Goal: Task Accomplishment & Management: Manage account settings

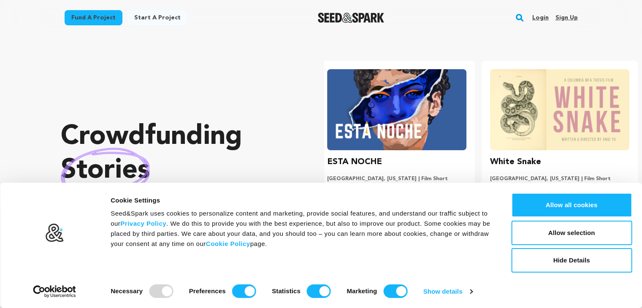
scroll to position [0, 169]
click at [568, 19] on link "Sign up" at bounding box center [566, 18] width 22 height 14
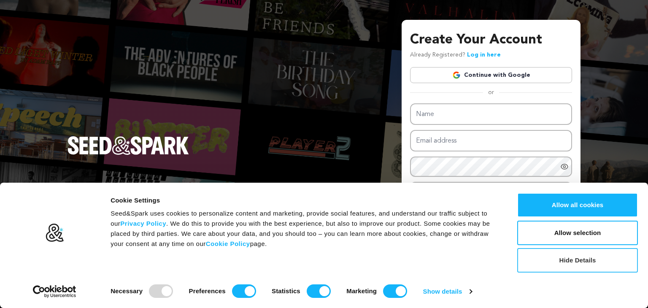
click at [579, 257] on button "Hide Details" at bounding box center [578, 260] width 121 height 24
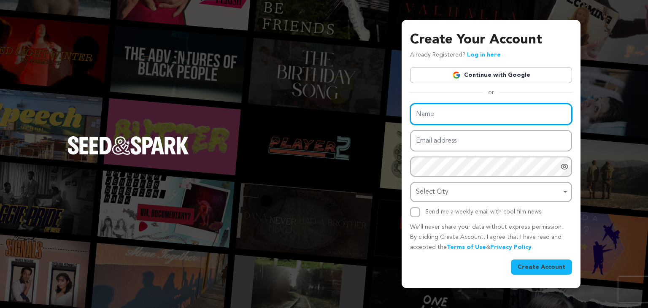
click at [444, 113] on input "Name" at bounding box center [491, 114] width 162 height 22
type input "GIMA"
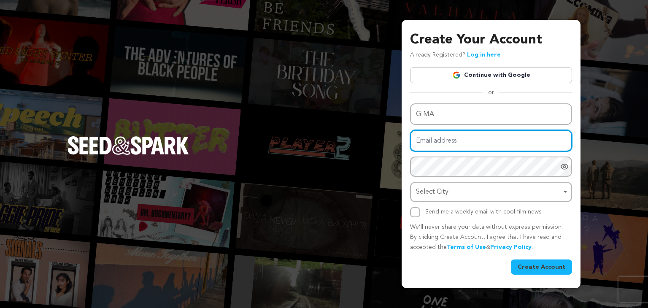
click at [429, 136] on input "Email address" at bounding box center [491, 141] width 162 height 22
type input "gima0259@gmail.com"
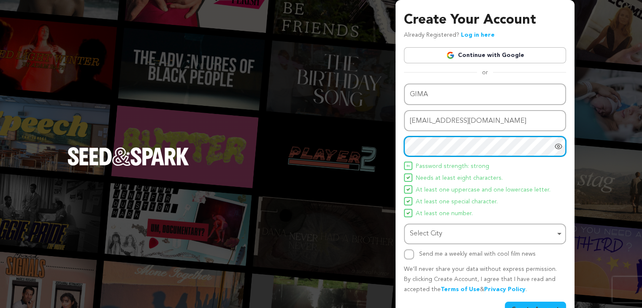
scroll to position [22, 0]
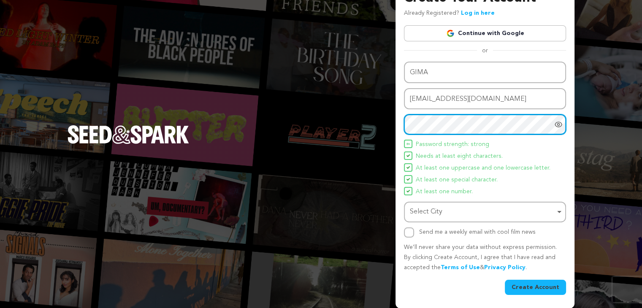
click at [479, 212] on div "Select City Remove item" at bounding box center [482, 212] width 145 height 12
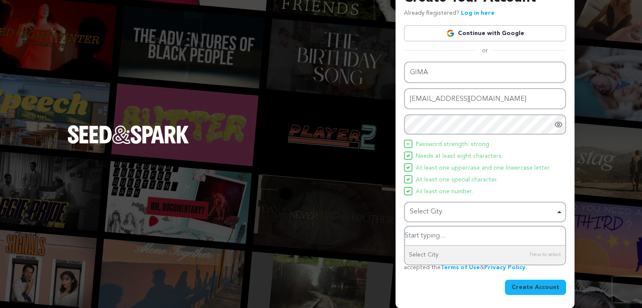
click at [443, 241] on input "Select City" at bounding box center [485, 236] width 160 height 19
type input "dubai"
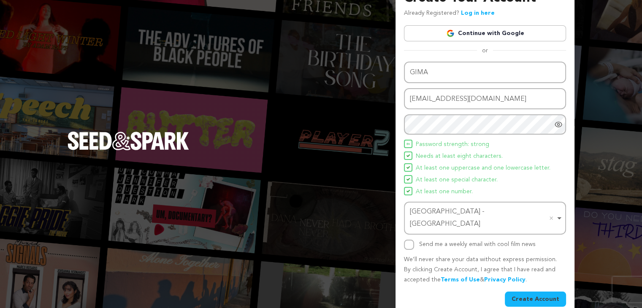
click at [449, 57] on div "Create Your Account Already Registered? Log in here Continue with Google or eyJ…" at bounding box center [485, 147] width 162 height 319
click at [529, 292] on button "Create Account" at bounding box center [535, 299] width 61 height 15
click at [525, 292] on button "Create Account" at bounding box center [535, 299] width 61 height 15
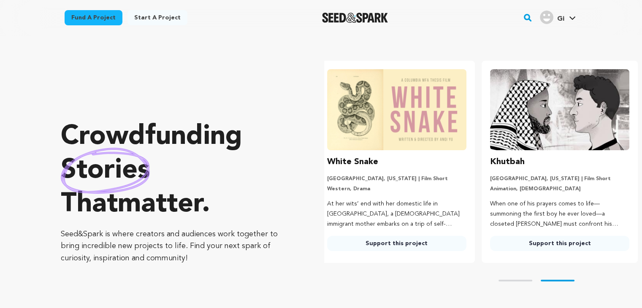
scroll to position [0, 169]
click at [556, 23] on div "Gi" at bounding box center [552, 18] width 24 height 14
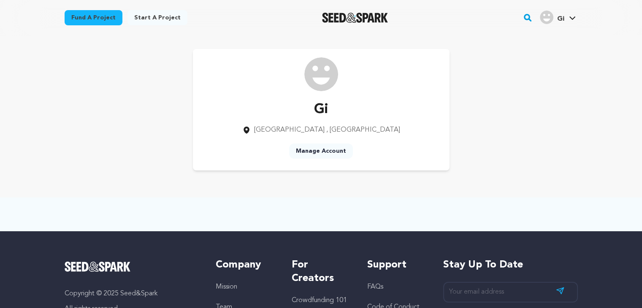
click at [319, 147] on link "Manage Account" at bounding box center [321, 151] width 64 height 15
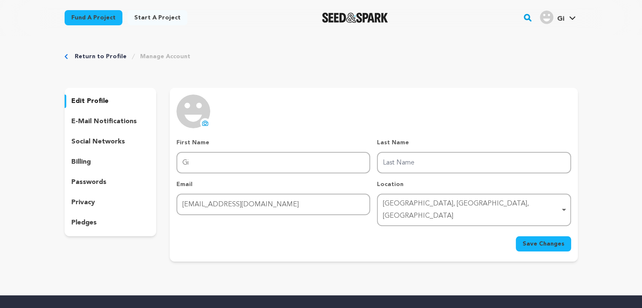
click at [204, 125] on icon at bounding box center [205, 123] width 7 height 7
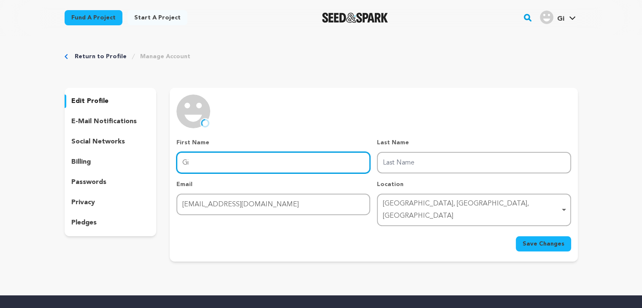
click at [269, 167] on input "Gi" at bounding box center [273, 163] width 194 height 22
type input "GIMA"
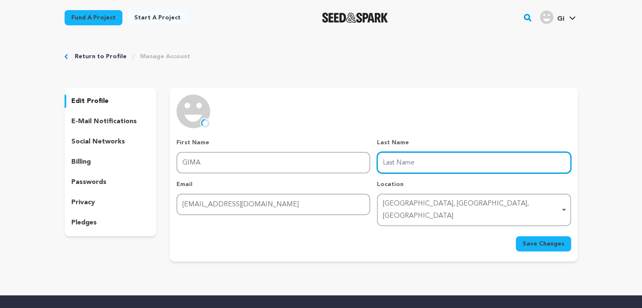
click at [413, 164] on input "Last Name" at bounding box center [474, 163] width 194 height 22
type input "Influencer Marketing Agency"
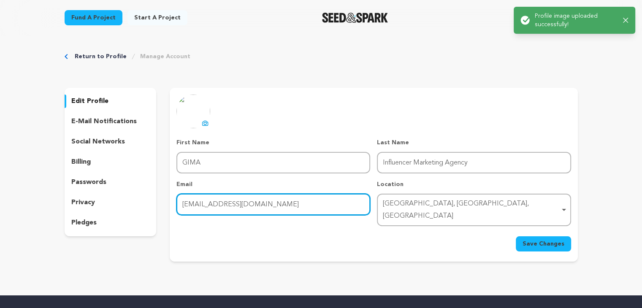
click at [304, 196] on input "gima0259@gmail.com" at bounding box center [273, 205] width 194 height 22
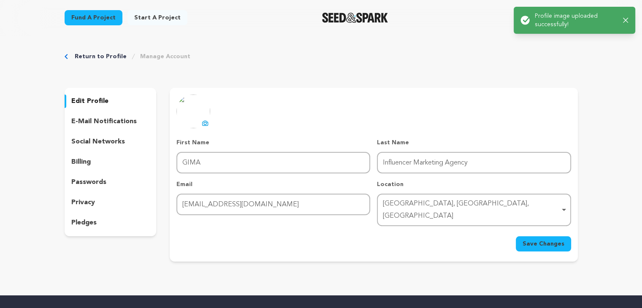
click at [544, 240] on span "Save Changes" at bounding box center [544, 244] width 42 height 8
click at [109, 137] on p "social networks" at bounding box center [98, 142] width 54 height 10
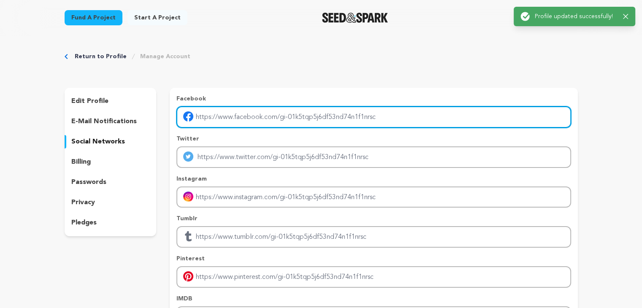
click at [247, 110] on input "Enter facebook profile link" at bounding box center [373, 117] width 394 height 22
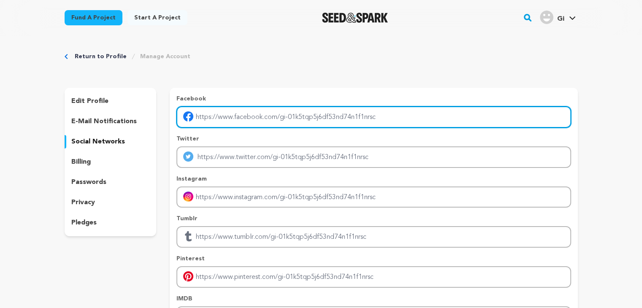
type input "https://www.facebook.com/profile.php?id=61577538359582"
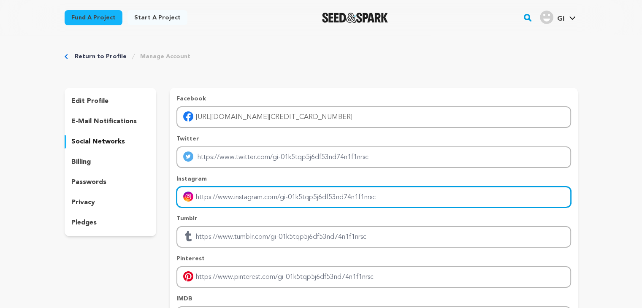
click at [222, 190] on input "Enter instagram handle link" at bounding box center [373, 198] width 394 height 22
type input "https://www.instagram.com/gima_ae/"
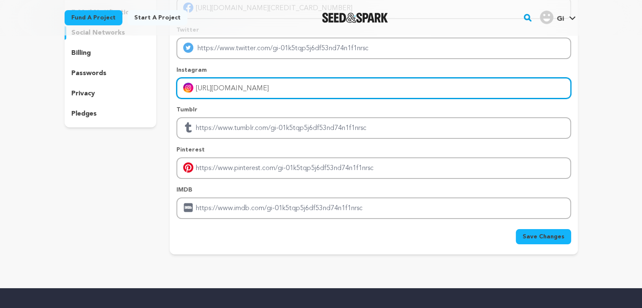
scroll to position [111, 0]
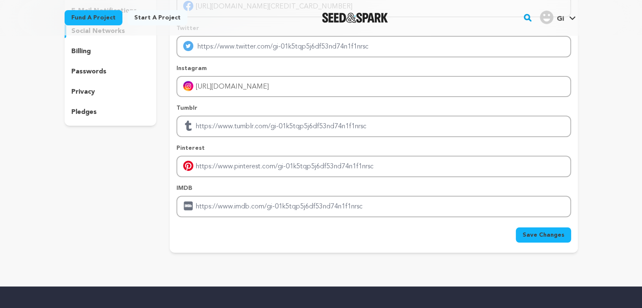
click at [544, 236] on span "Save Changes" at bounding box center [544, 235] width 42 height 8
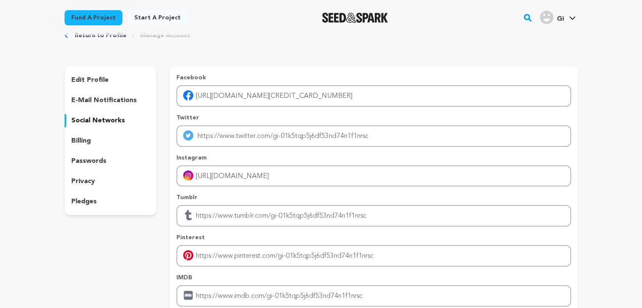
scroll to position [0, 0]
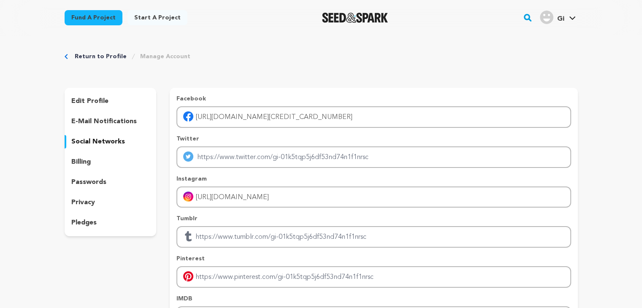
click at [110, 54] on link "Return to Profile" at bounding box center [101, 56] width 52 height 8
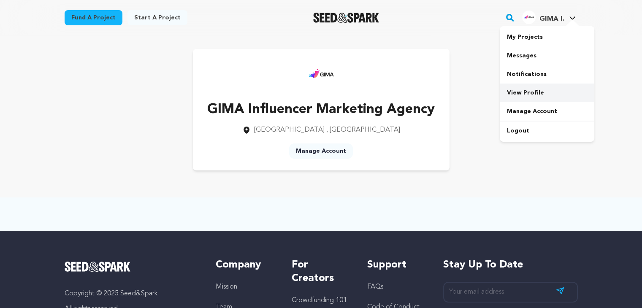
click at [518, 91] on link "View Profile" at bounding box center [547, 93] width 95 height 19
click at [312, 149] on link "Manage Account" at bounding box center [321, 151] width 64 height 15
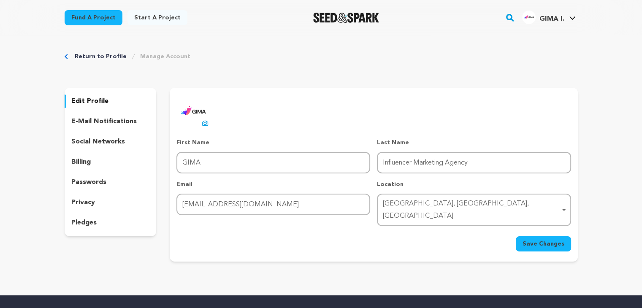
click at [105, 143] on p "social networks" at bounding box center [98, 142] width 54 height 10
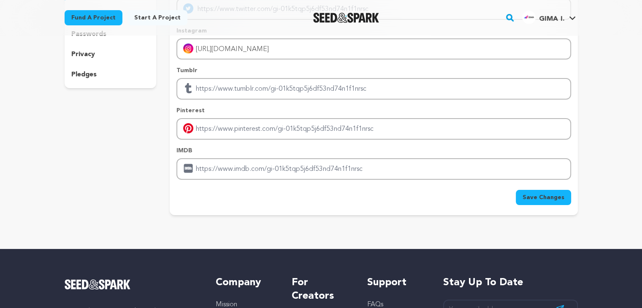
scroll to position [149, 0]
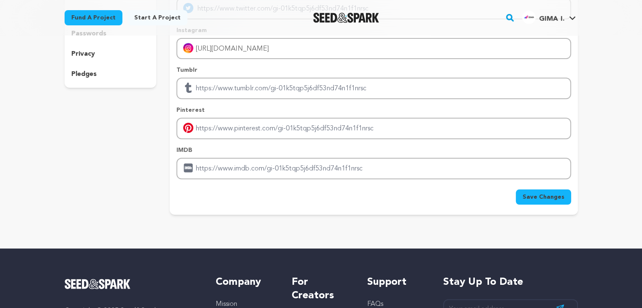
click at [558, 196] on span "Save Changes" at bounding box center [544, 197] width 42 height 8
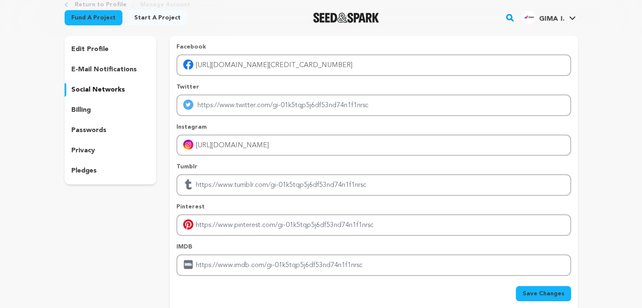
scroll to position [0, 0]
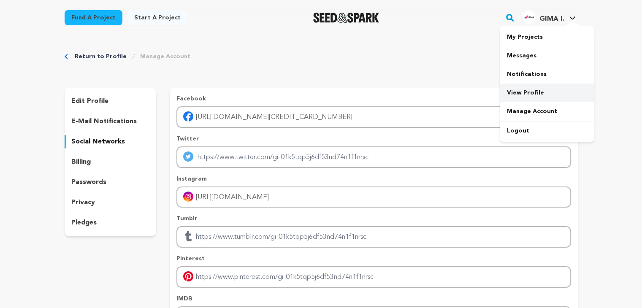
click at [521, 90] on link "View Profile" at bounding box center [547, 93] width 95 height 19
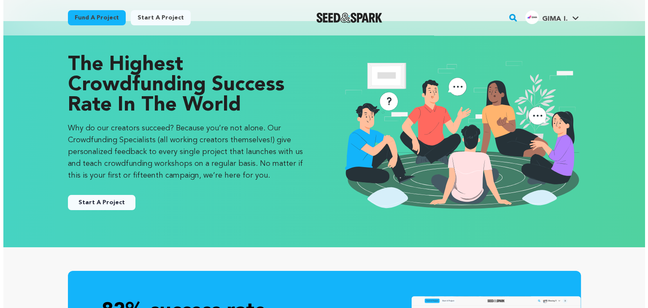
scroll to position [13, 0]
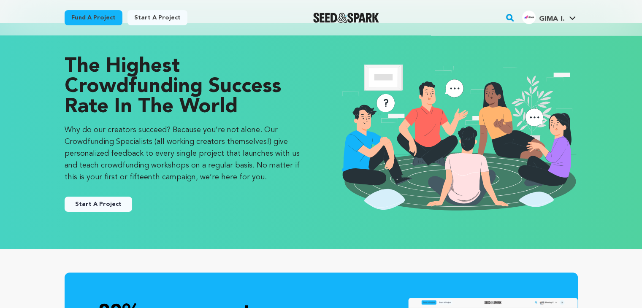
click at [86, 203] on button "Start A Project" at bounding box center [99, 204] width 68 height 15
